Goal: Information Seeking & Learning: Learn about a topic

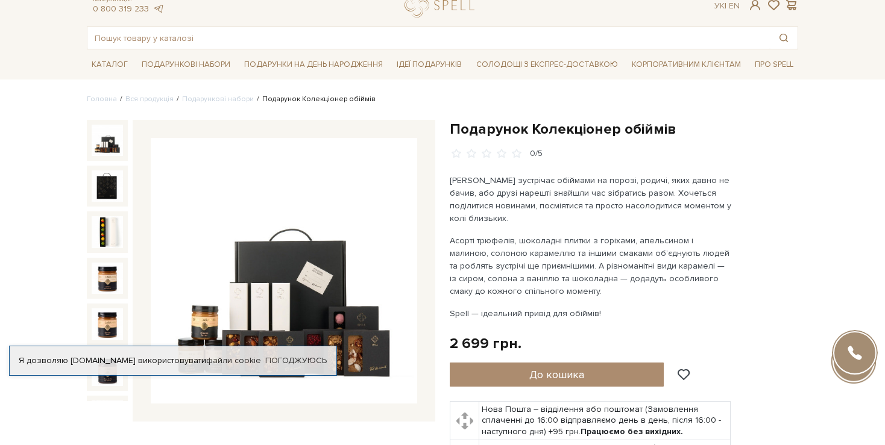
scroll to position [60, 0]
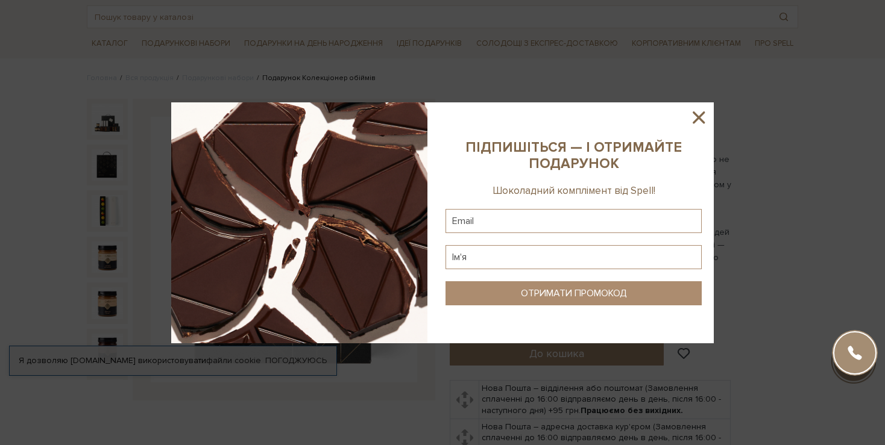
click at [705, 115] on icon at bounding box center [698, 117] width 20 height 20
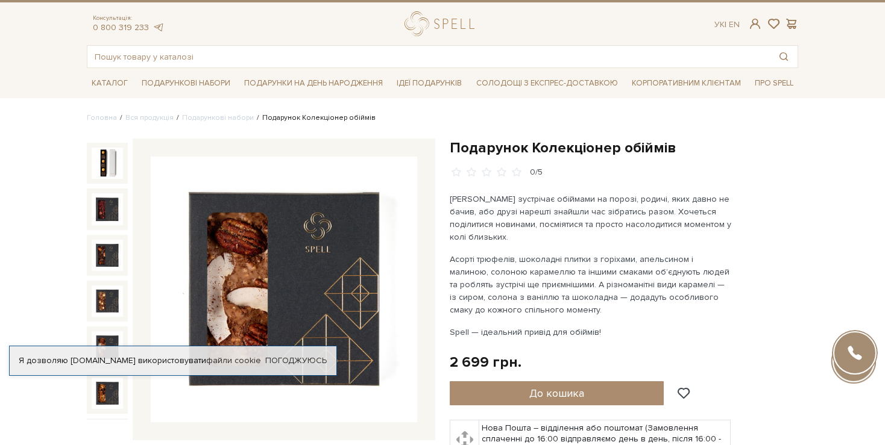
scroll to position [0, 0]
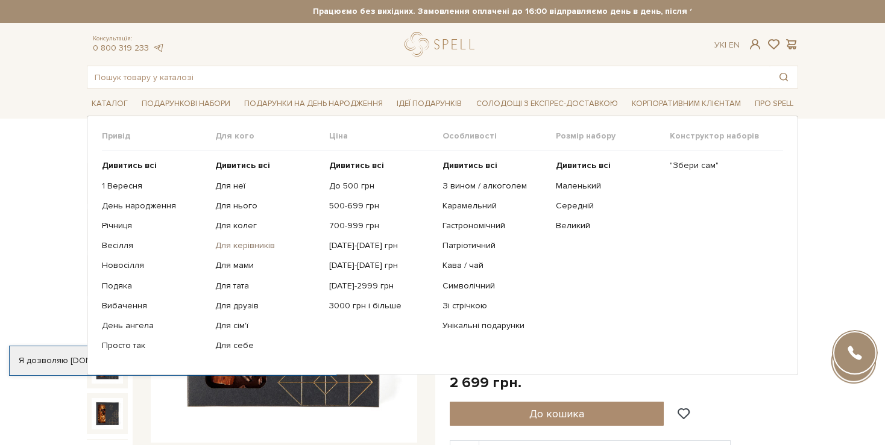
click at [247, 244] on link "Для керівників" at bounding box center [267, 245] width 104 height 11
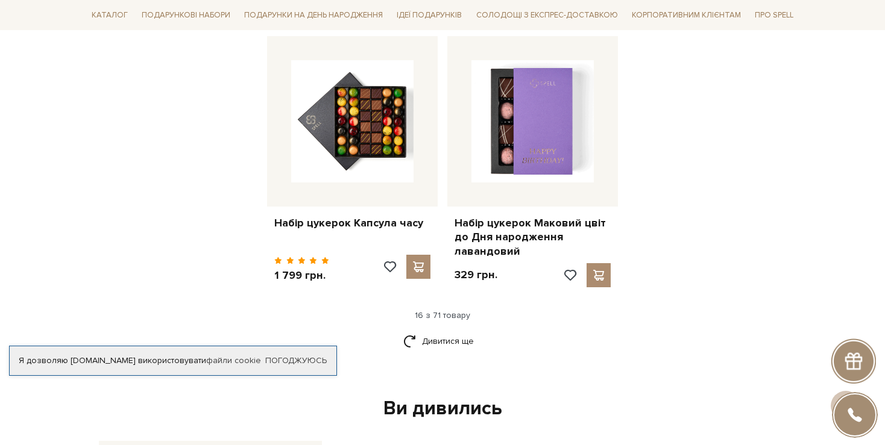
scroll to position [1507, 0]
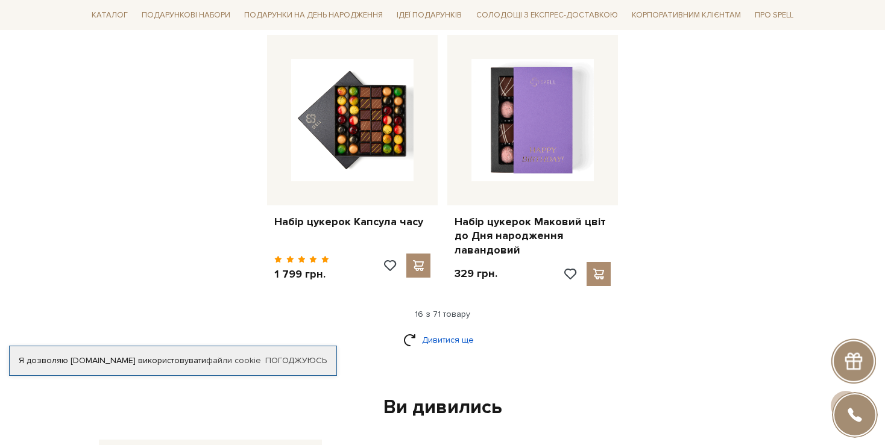
click at [453, 330] on link "Дивитися ще" at bounding box center [442, 340] width 78 height 21
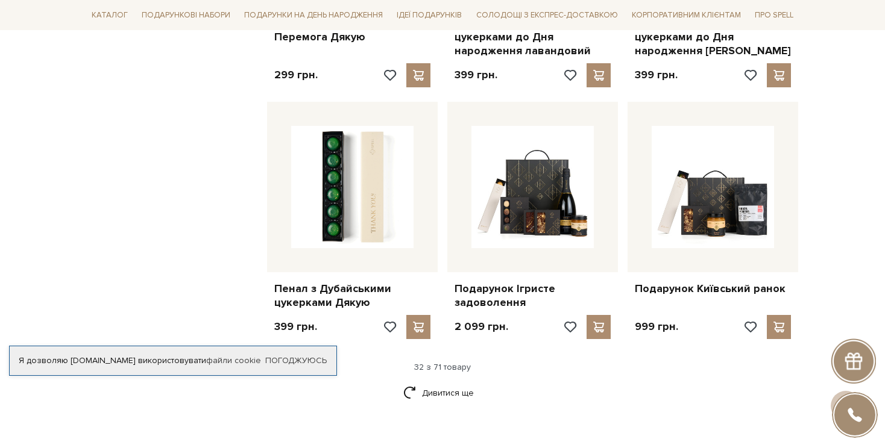
scroll to position [2773, 0]
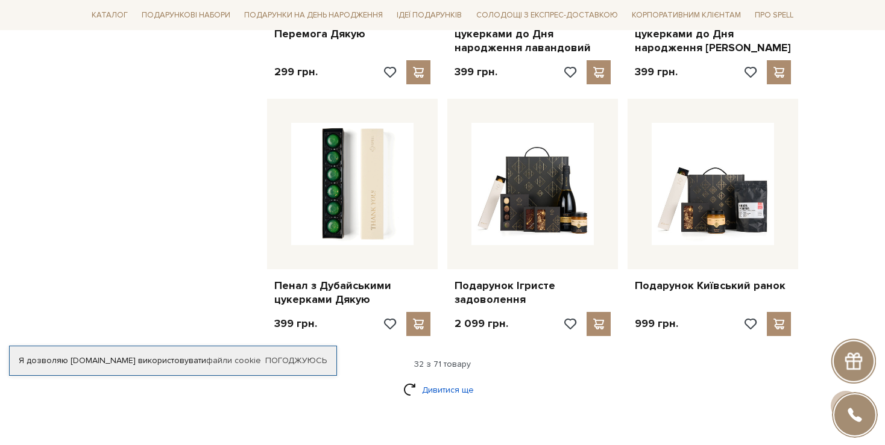
click at [457, 380] on link "Дивитися ще" at bounding box center [442, 390] width 78 height 21
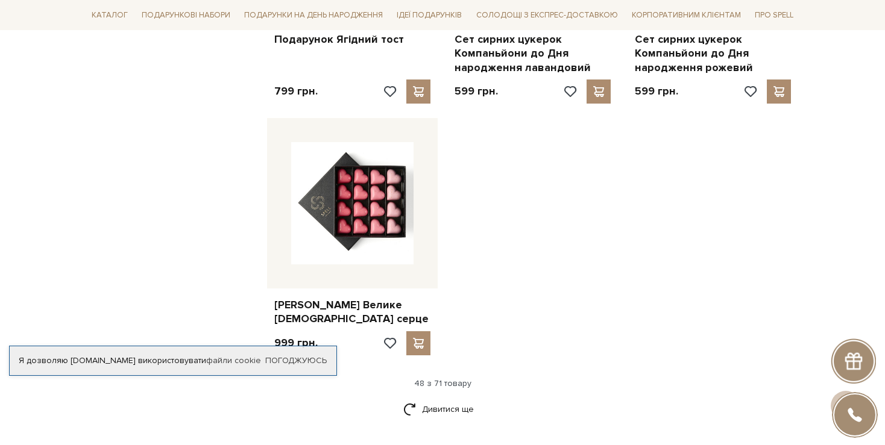
scroll to position [4279, 0]
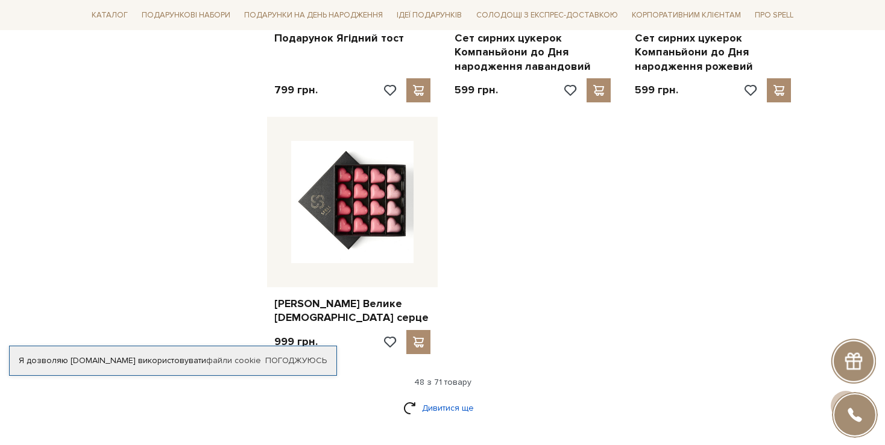
click at [435, 398] on link "Дивитися ще" at bounding box center [442, 408] width 78 height 21
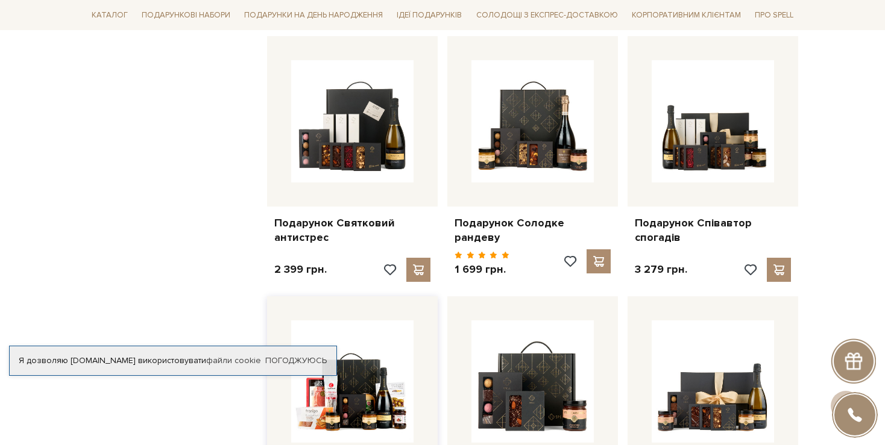
scroll to position [5123, 0]
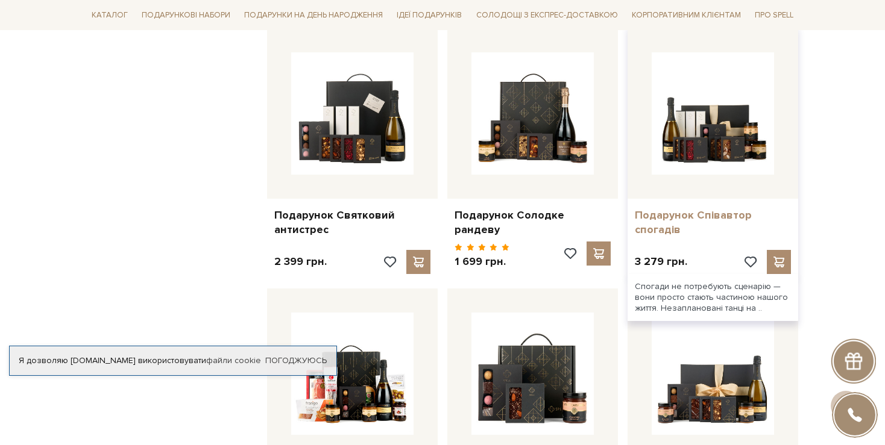
click at [674, 209] on link "Подарунок Співавтор спогадів" at bounding box center [713, 223] width 156 height 28
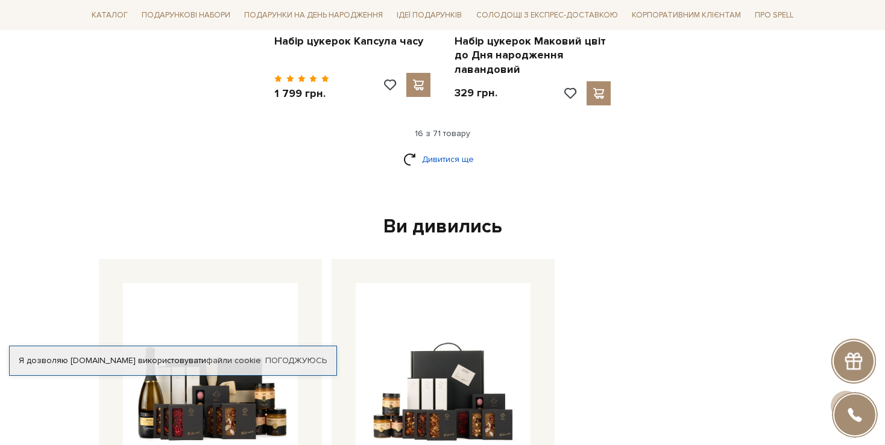
click at [430, 149] on link "Дивитися ще" at bounding box center [442, 159] width 78 height 21
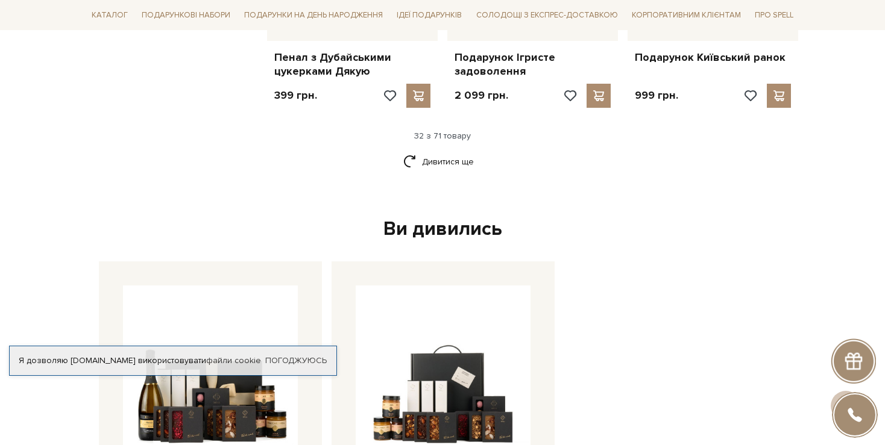
scroll to position [2930, 0]
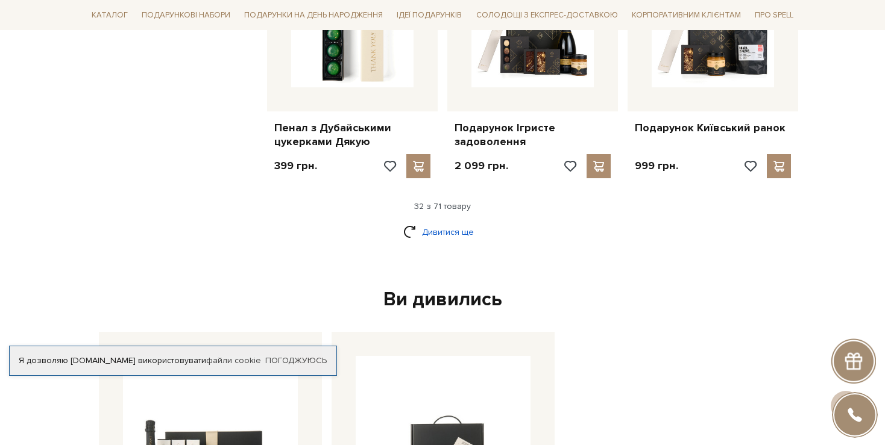
click at [473, 222] on link "Дивитися ще" at bounding box center [442, 232] width 78 height 21
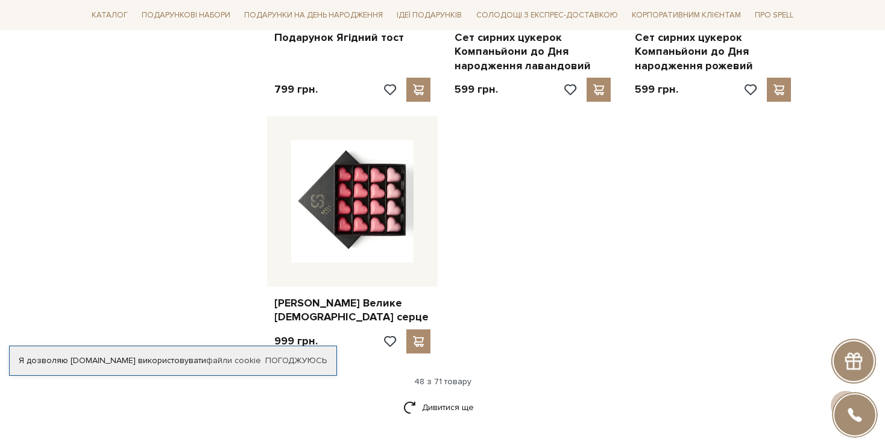
scroll to position [4377, 0]
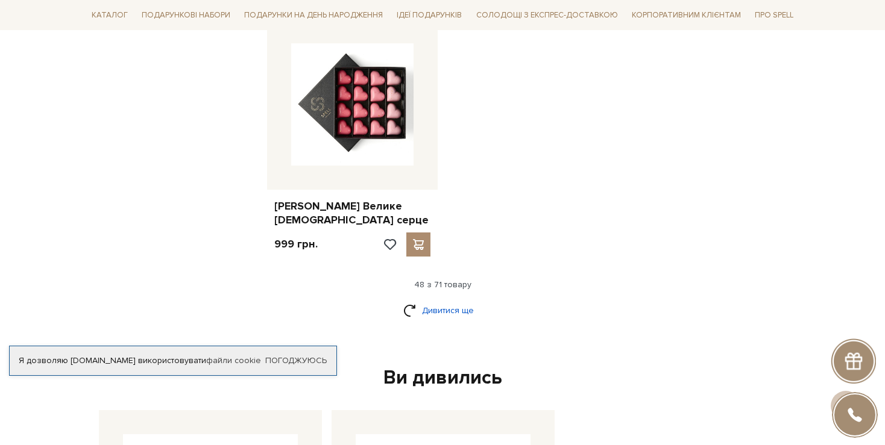
click at [473, 300] on link "Дивитися ще" at bounding box center [442, 310] width 78 height 21
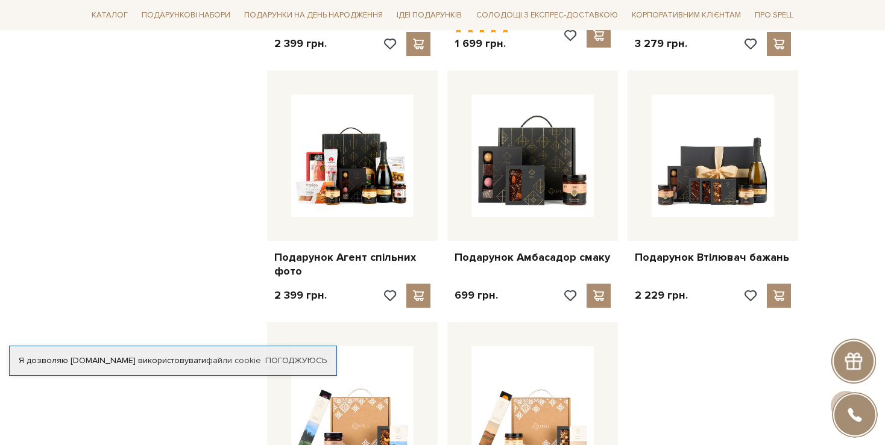
scroll to position [5522, 0]
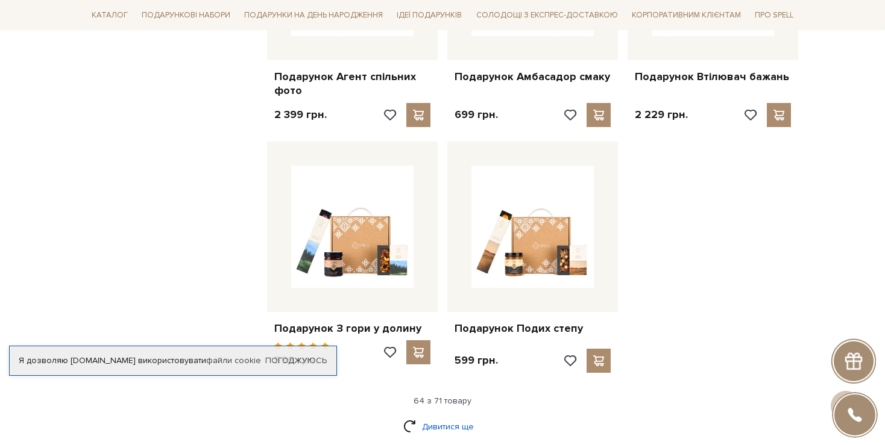
click at [453, 416] on link "Дивитися ще" at bounding box center [442, 426] width 78 height 21
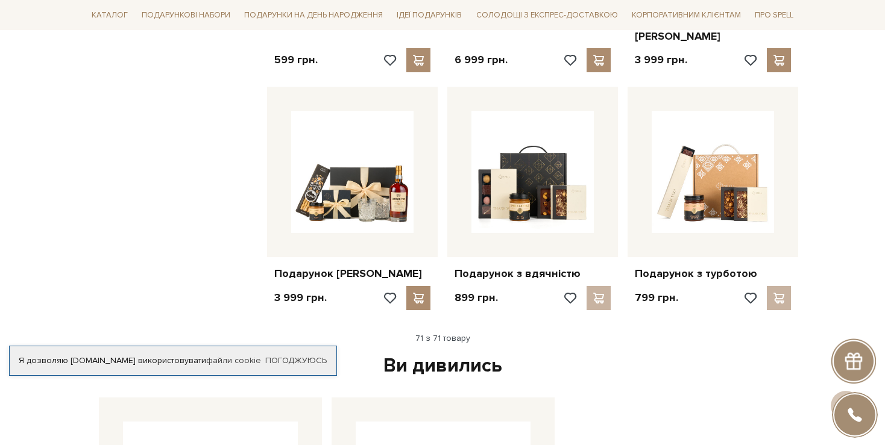
scroll to position [6100, 0]
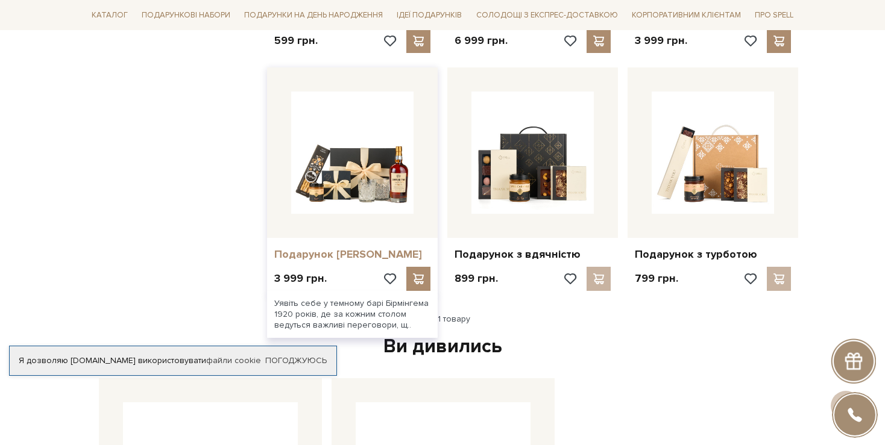
click at [355, 248] on link "Подарунок [PERSON_NAME]" at bounding box center [352, 255] width 156 height 14
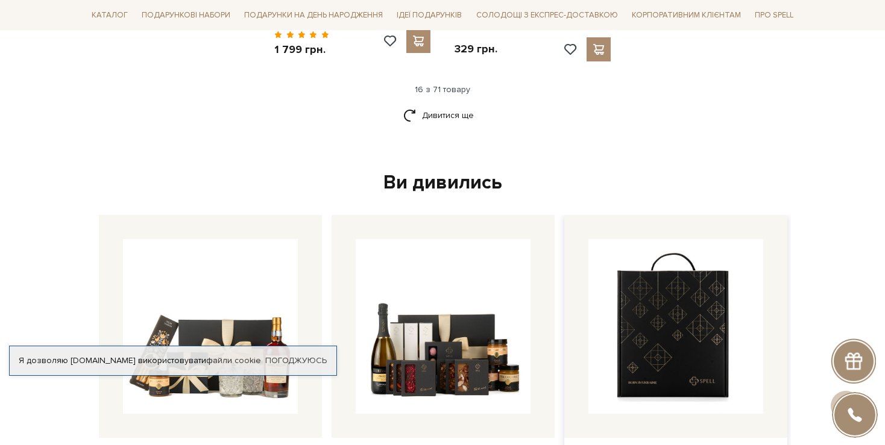
scroll to position [1589, 0]
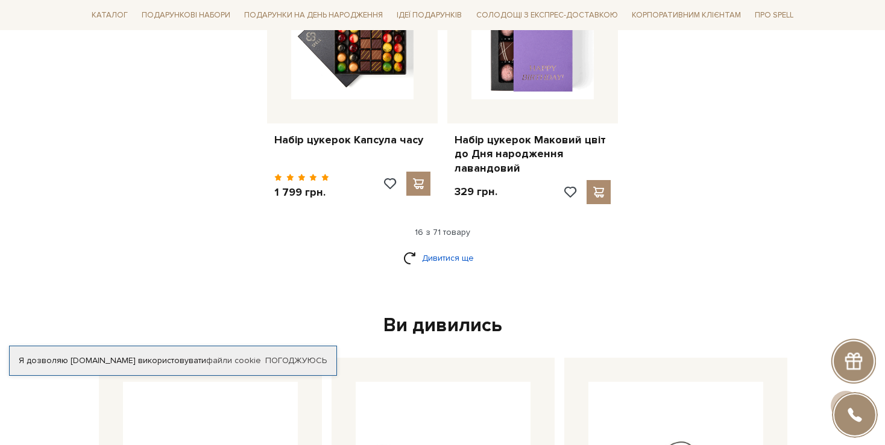
click at [450, 248] on link "Дивитися ще" at bounding box center [442, 258] width 78 height 21
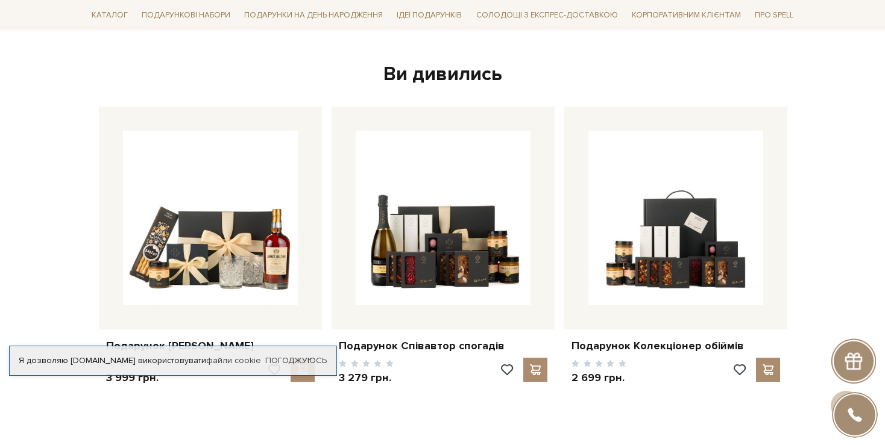
scroll to position [2915, 0]
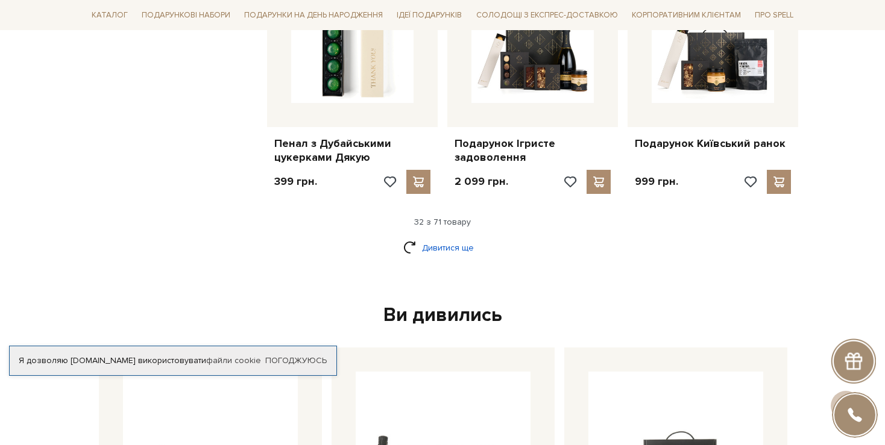
click at [462, 237] on link "Дивитися ще" at bounding box center [442, 247] width 78 height 21
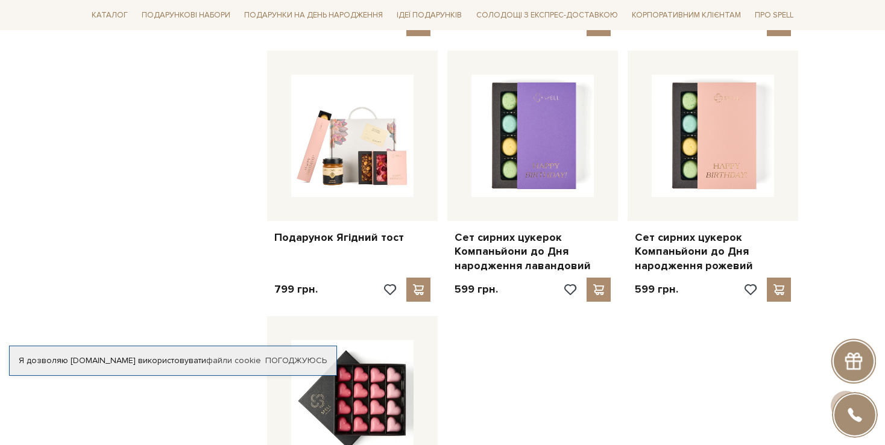
scroll to position [4301, 0]
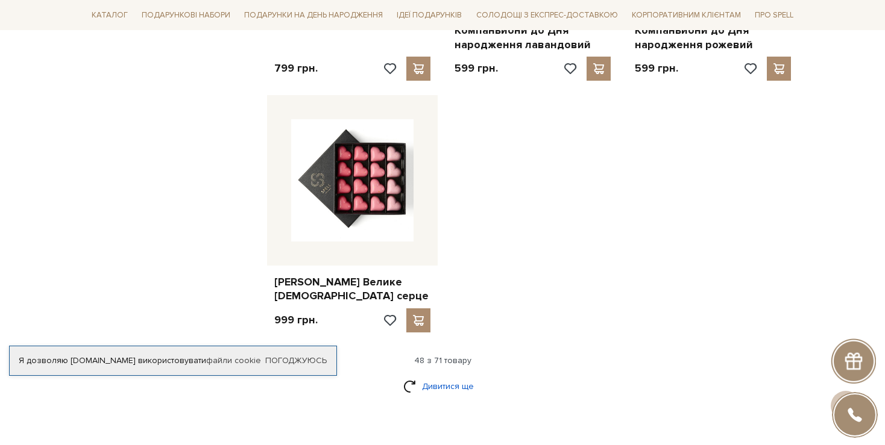
click at [439, 376] on link "Дивитися ще" at bounding box center [442, 386] width 78 height 21
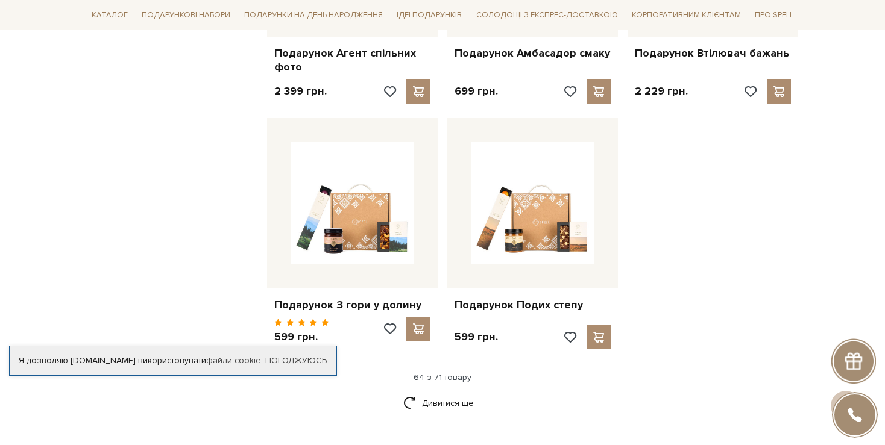
scroll to position [5567, 0]
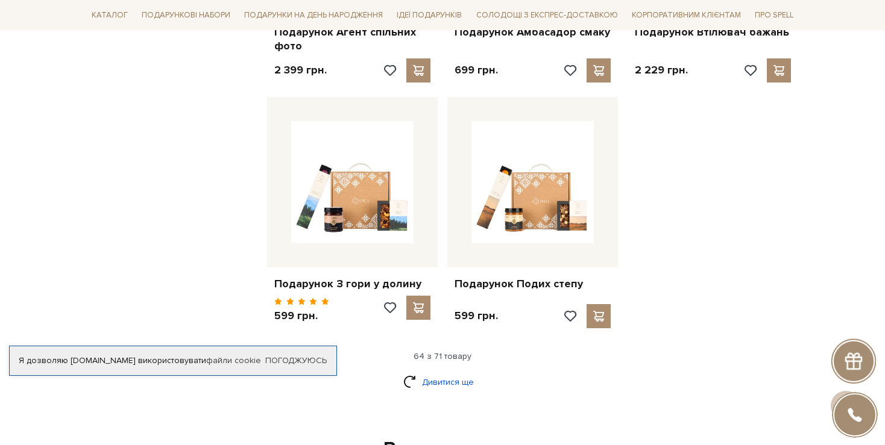
click at [416, 372] on link "Дивитися ще" at bounding box center [442, 382] width 78 height 21
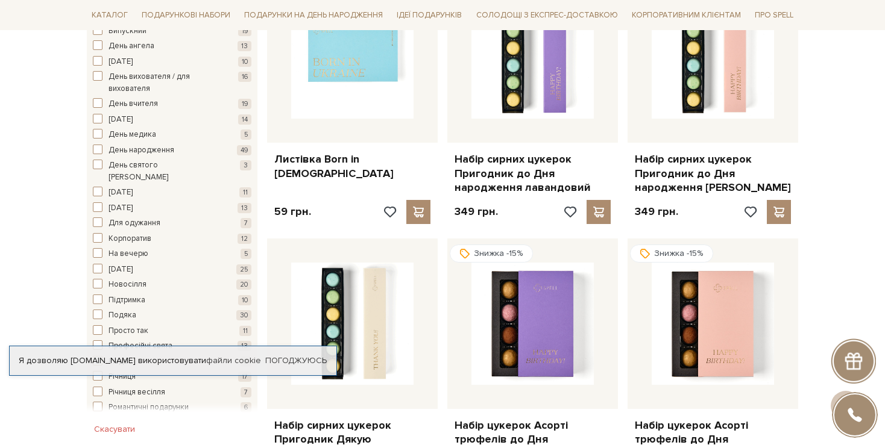
scroll to position [0, 0]
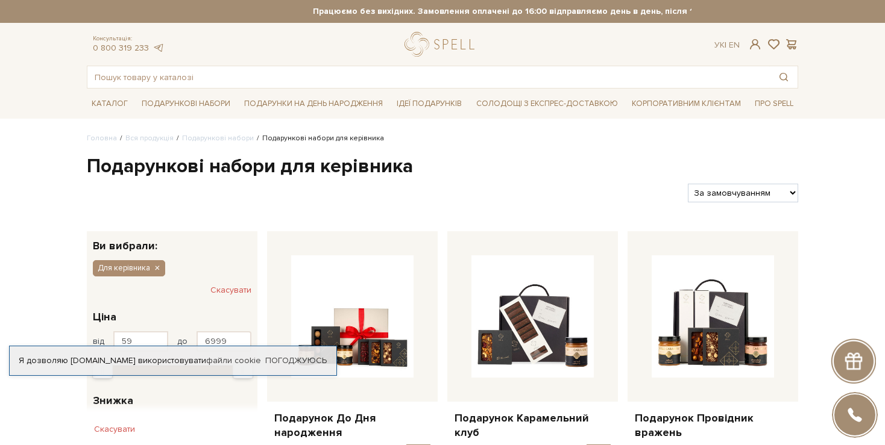
click at [503, 181] on div "Фільтри За замовчуванням За Ціною (зростання) За Ціною (зменшення) Новинки За п…" at bounding box center [442, 188] width 721 height 28
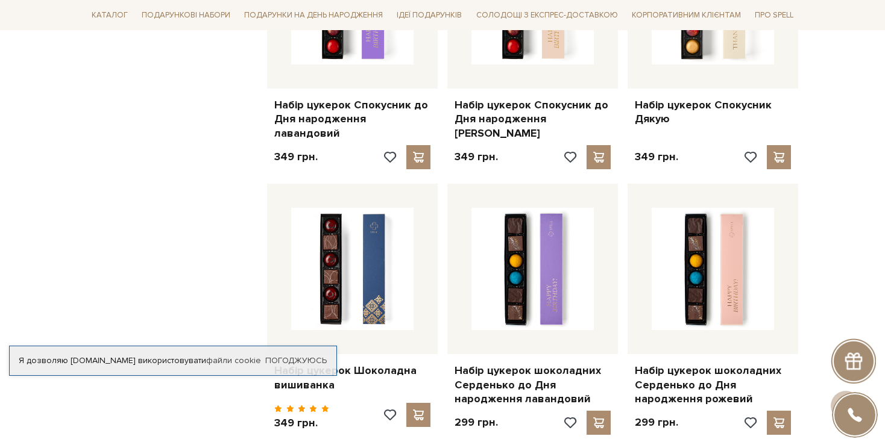
scroll to position [1989, 0]
